Goal: Task Accomplishment & Management: Manage account settings

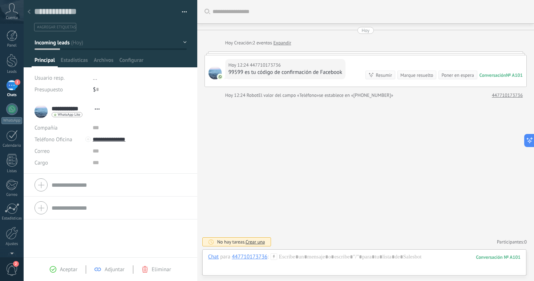
scroll to position [11, 0]
click at [44, 63] on span "Principal" at bounding box center [45, 62] width 20 height 11
click at [31, 13] on div at bounding box center [29, 12] width 10 height 14
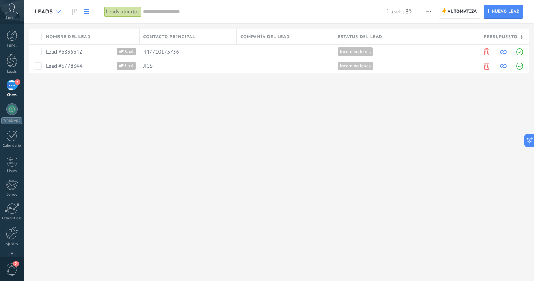
click at [59, 11] on icon at bounding box center [58, 11] width 5 height 3
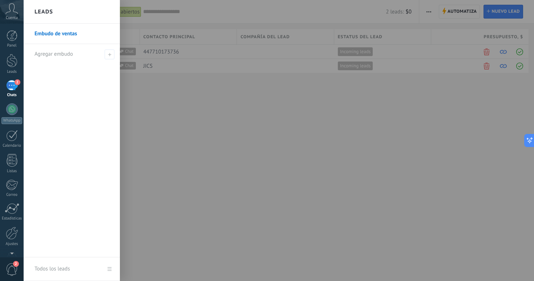
click at [188, 161] on div at bounding box center [291, 140] width 534 height 281
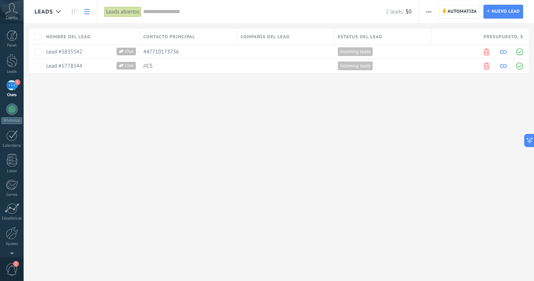
click at [14, 91] on link "2 Chats" at bounding box center [12, 88] width 24 height 17
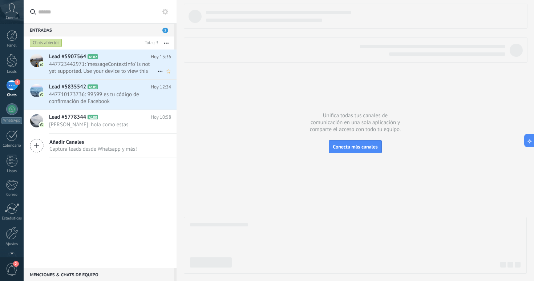
click at [91, 61] on span "447723442971: 'messageContextInfo' is not yet supported. Use your device to vie…" at bounding box center [103, 68] width 108 height 14
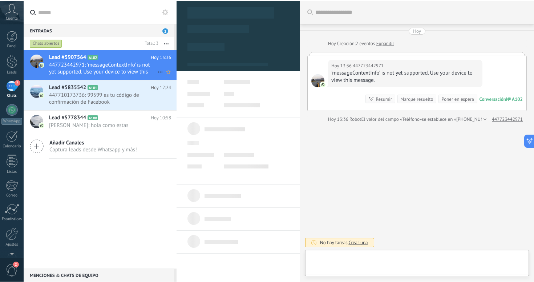
scroll to position [11, 0]
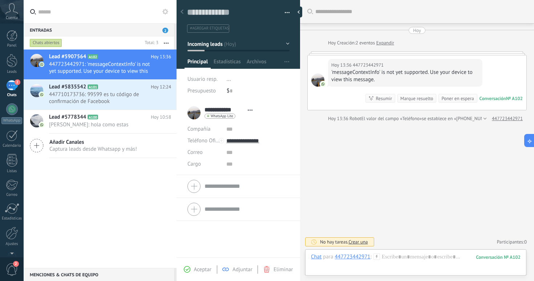
click at [347, 77] on div "'messageContextInfo' is not yet supported. Use your device to view this message." at bounding box center [405, 76] width 148 height 15
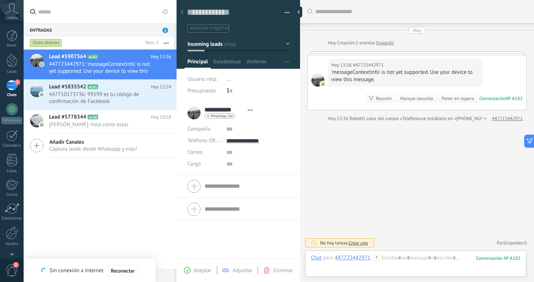
type textarea "**********"
